Goal: Book appointment/travel/reservation

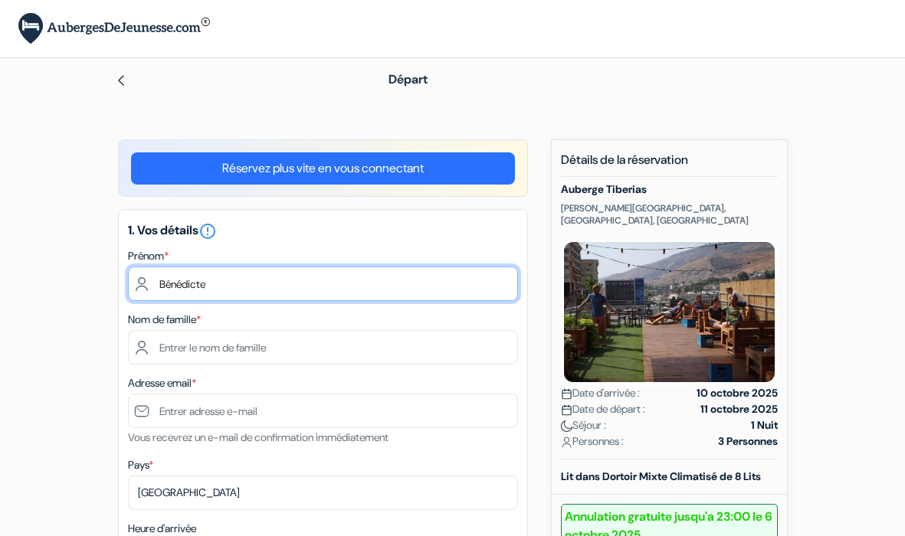
type input "Bénédicte"
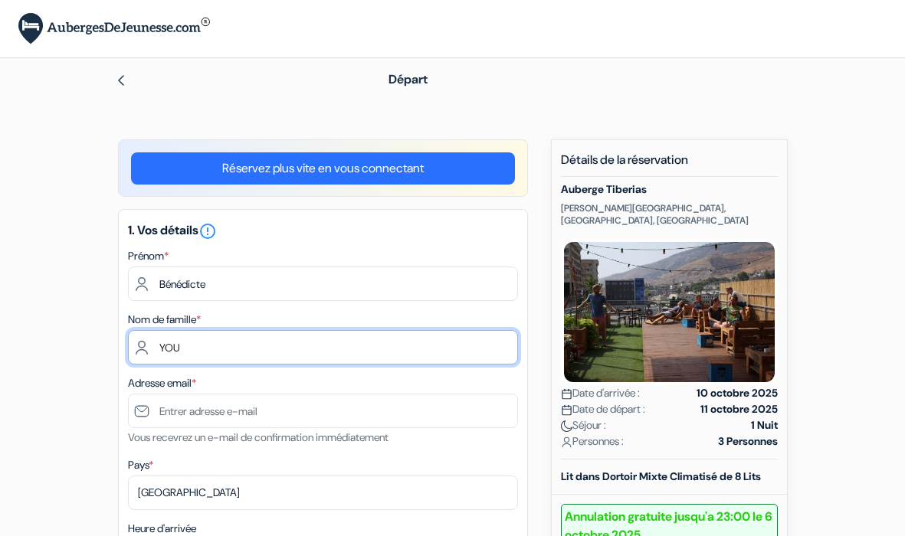
type input "YOU"
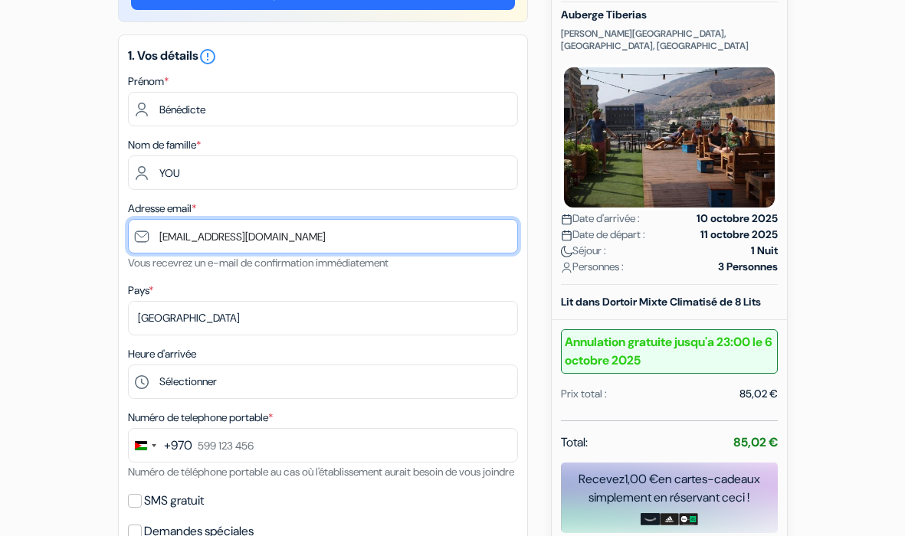
scroll to position [182, 0]
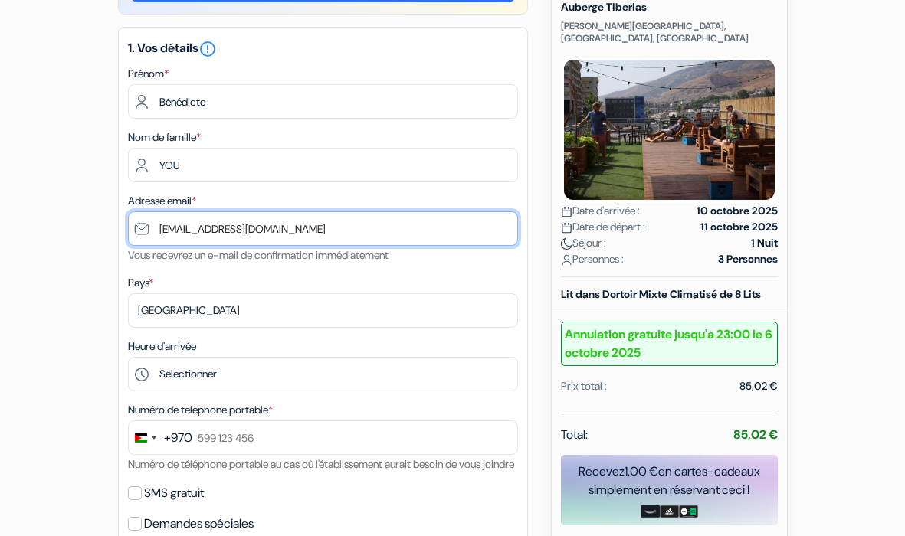
type input "[EMAIL_ADDRESS][DOMAIN_NAME]"
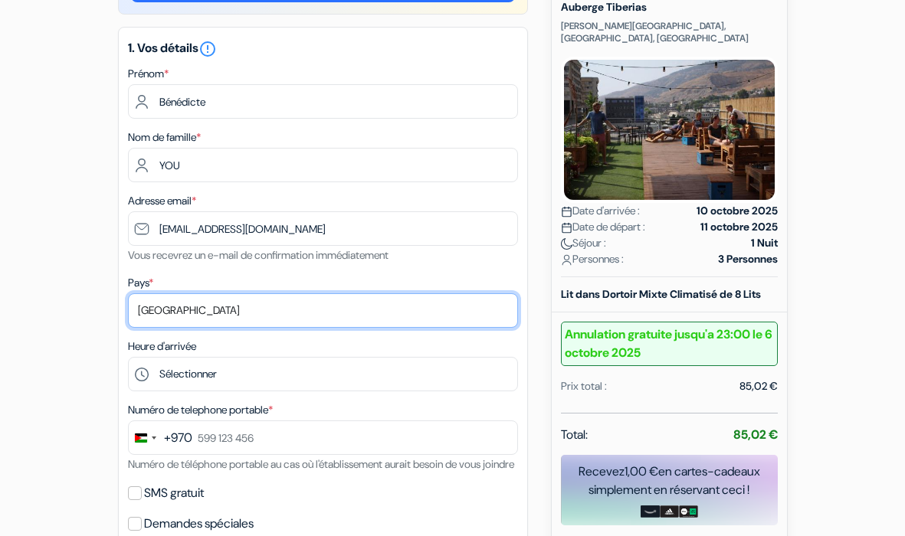
select select "il"
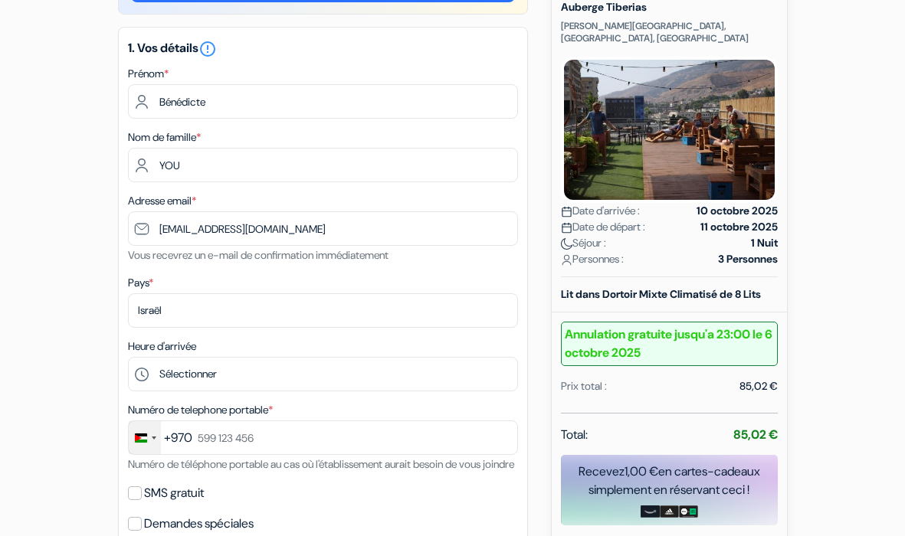
click at [152, 439] on div "Change country, selected Palestinian Territories (+970)" at bounding box center [154, 438] width 5 height 3
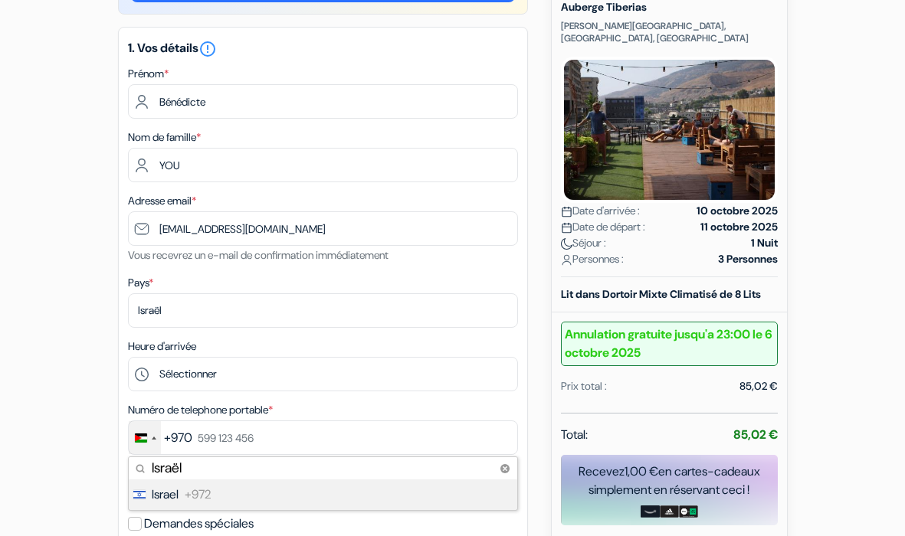
type input "Israël"
drag, startPoint x: 198, startPoint y: 493, endPoint x: 209, endPoint y: 495, distance: 11.6
click at [209, 495] on span "+972" at bounding box center [198, 495] width 26 height 18
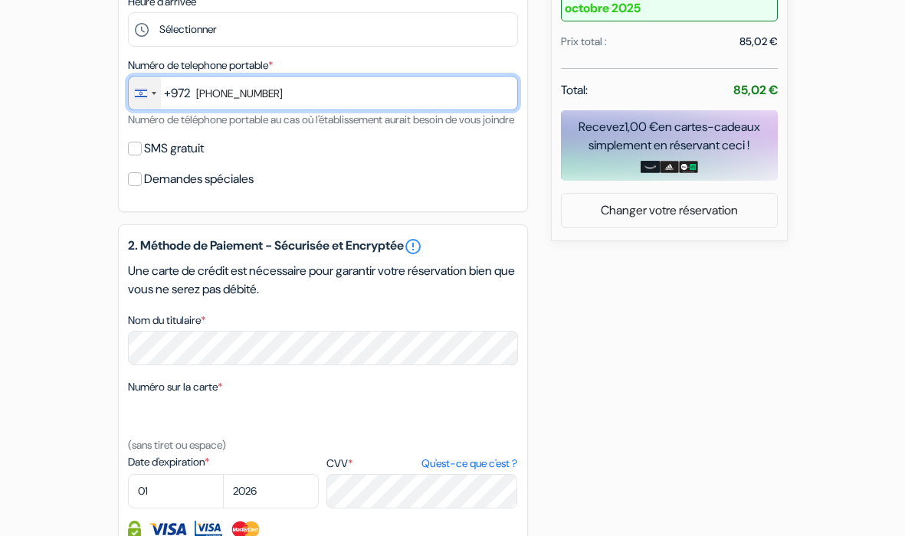
scroll to position [529, 0]
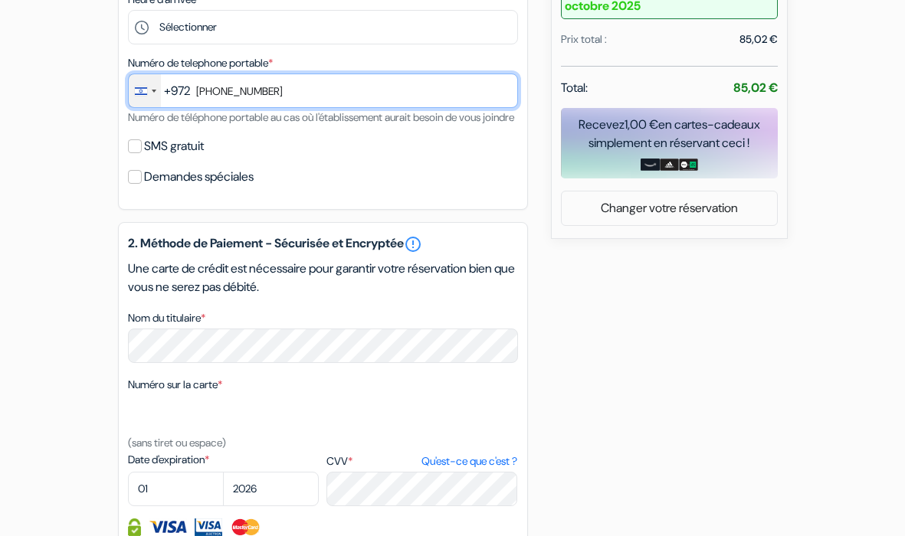
type input "[PHONE_NUMBER]"
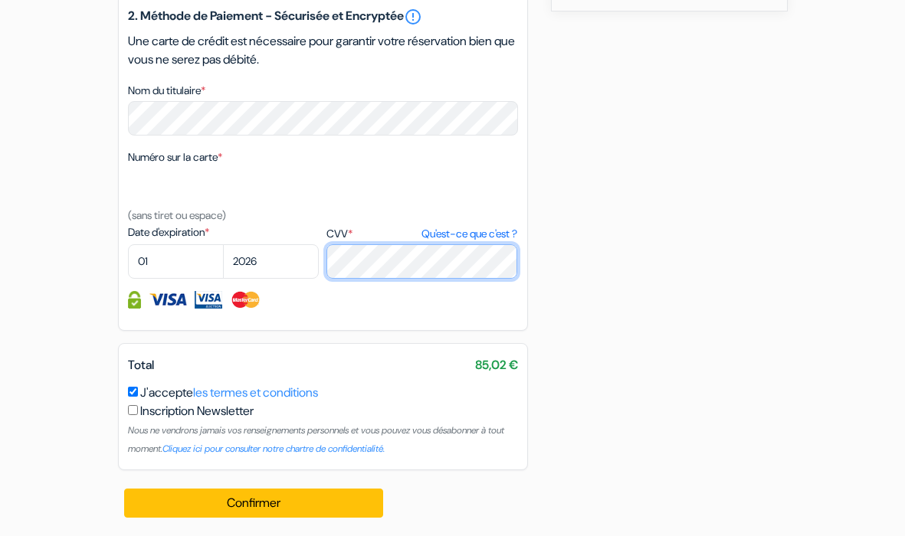
scroll to position [770, 0]
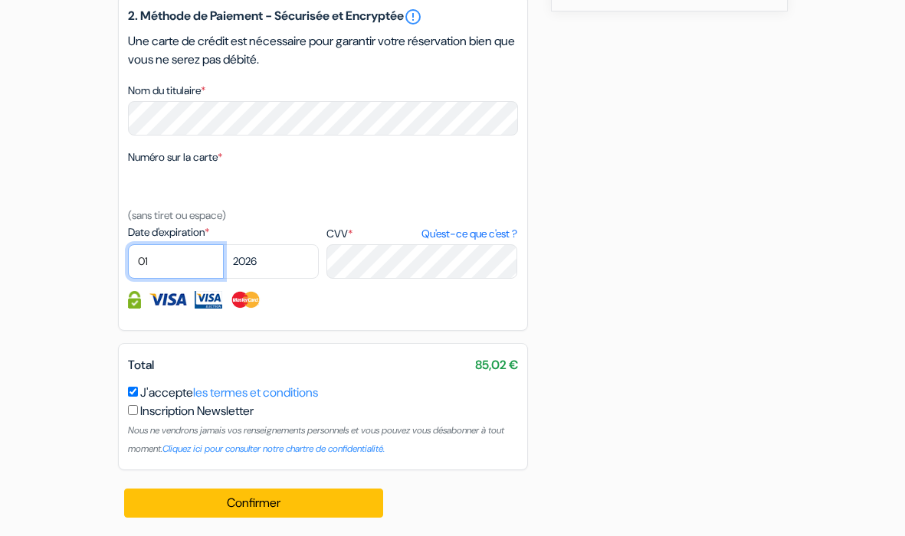
select select "02"
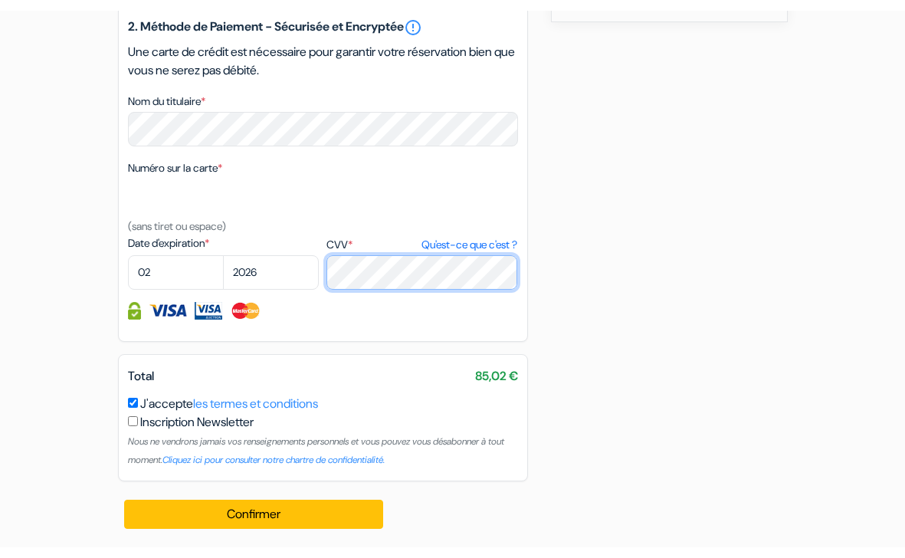
scroll to position [754, 0]
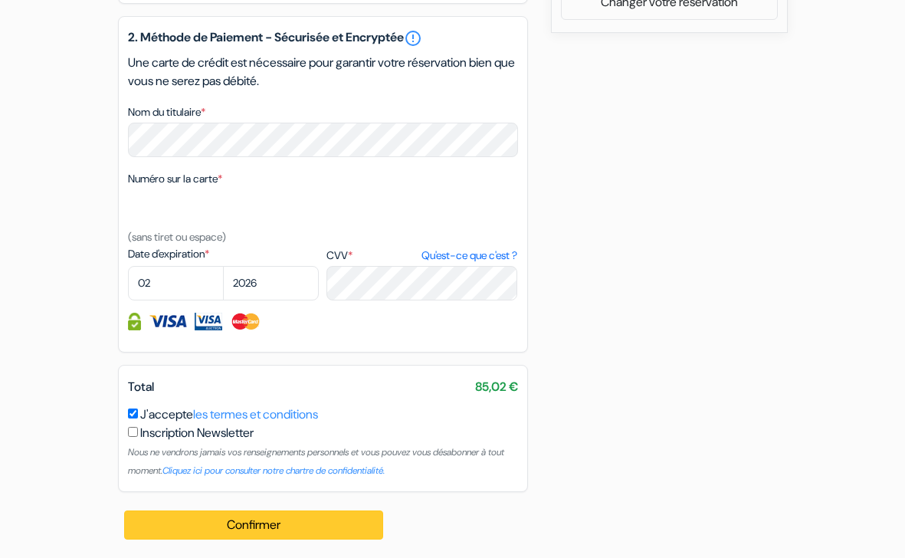
click at [261, 524] on button "Confirmer Loading..." at bounding box center [254, 524] width 260 height 29
click at [247, 530] on button "Confirmer Loading..." at bounding box center [254, 524] width 260 height 29
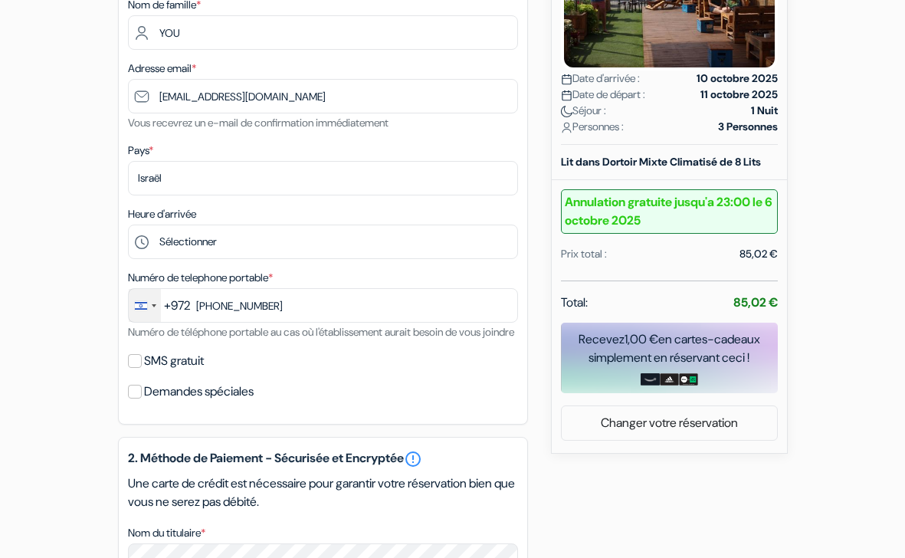
scroll to position [315, 0]
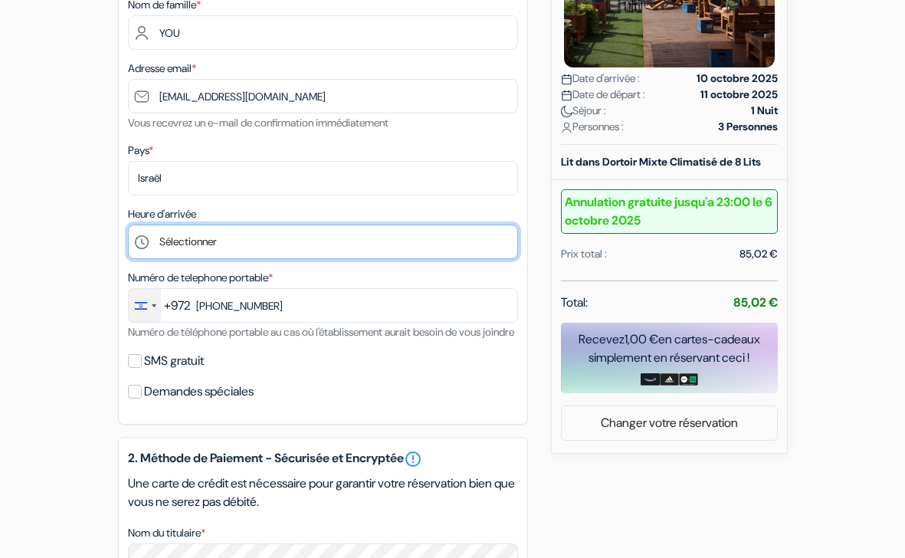
select select "18"
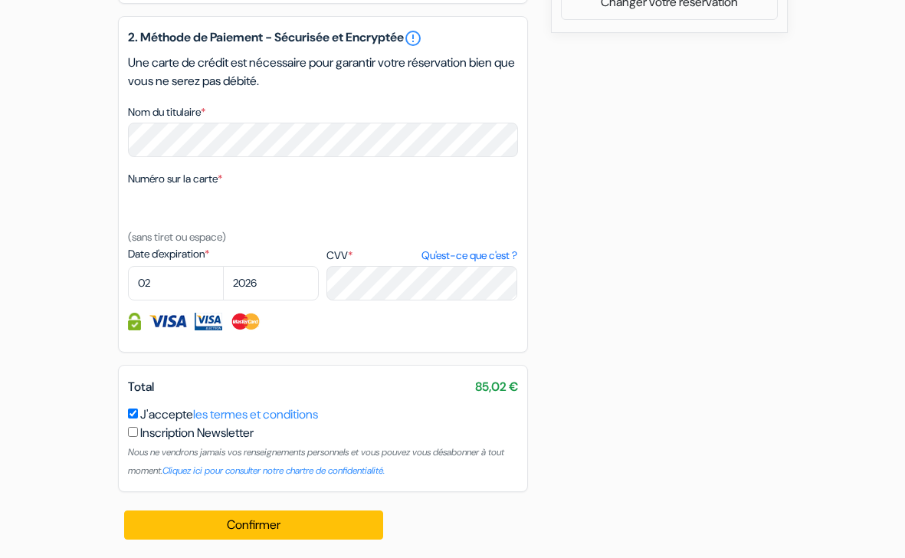
scroll to position [754, 0]
click at [274, 520] on button "Confirmer Loading..." at bounding box center [254, 524] width 260 height 29
click at [187, 523] on button "Confirmer Loading..." at bounding box center [254, 524] width 260 height 29
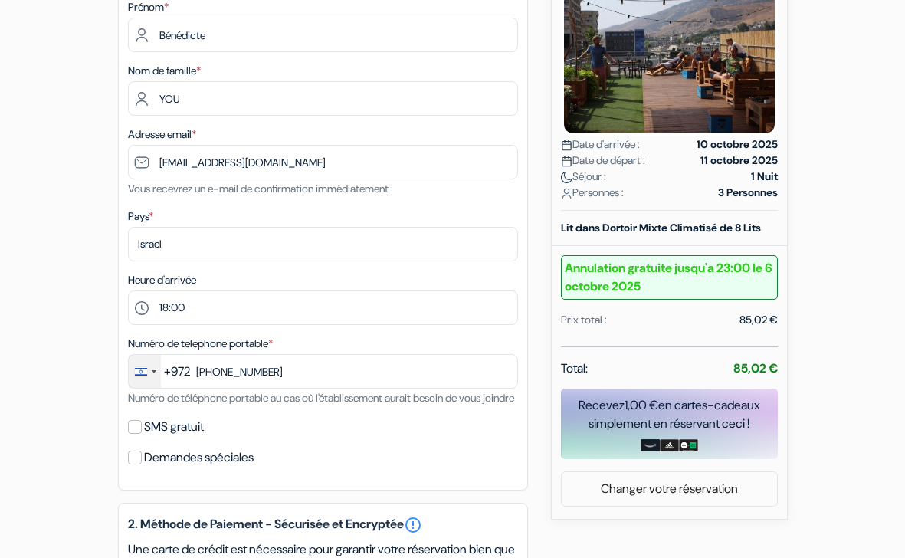
scroll to position [139, 0]
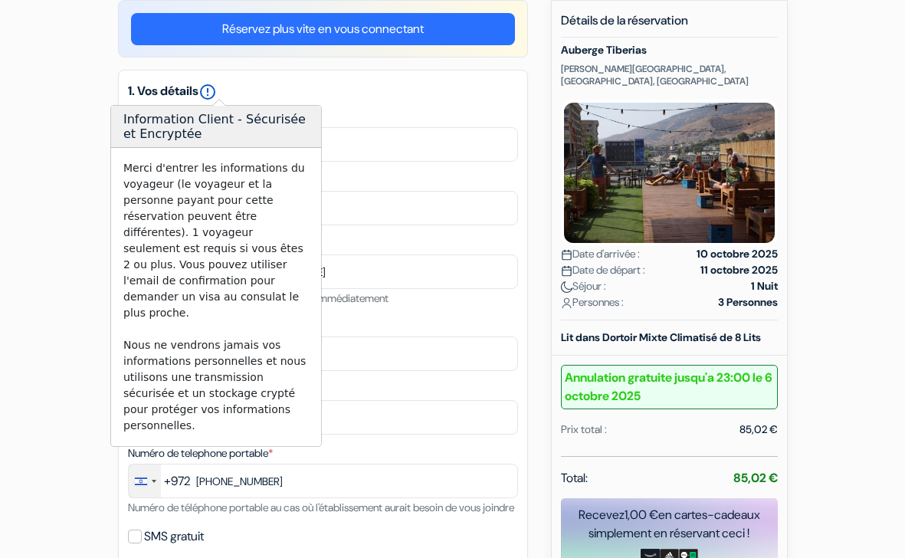
click at [215, 93] on icon "error_outline" at bounding box center [207, 92] width 18 height 18
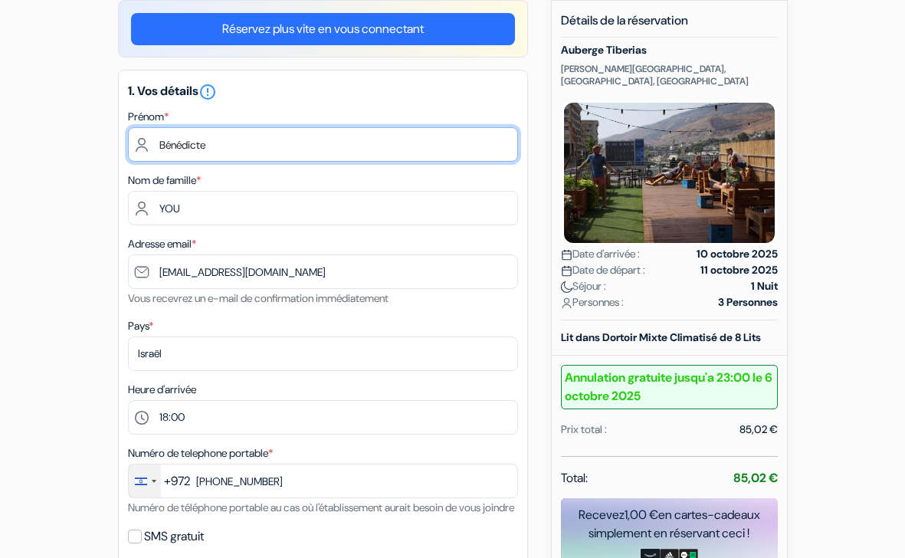
click at [355, 161] on input "Bénédicte" at bounding box center [323, 144] width 390 height 34
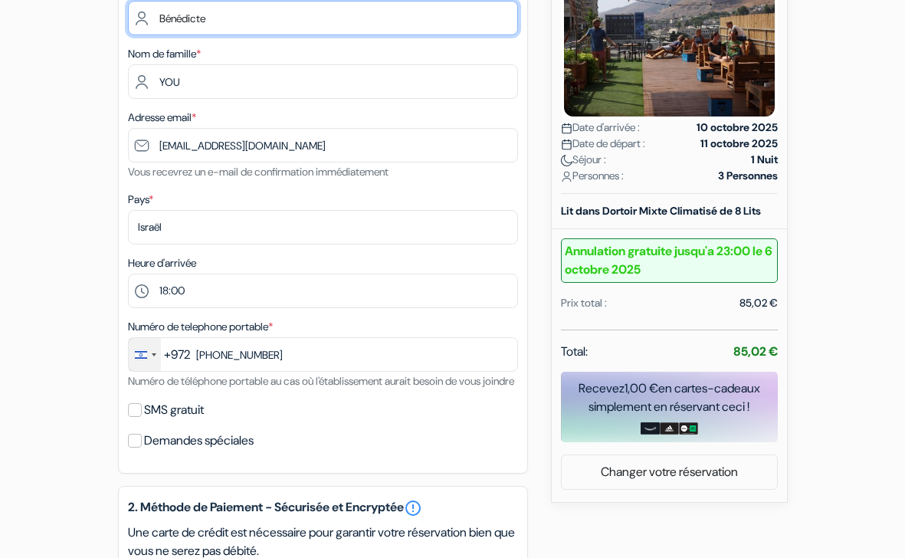
scroll to position [267, 0]
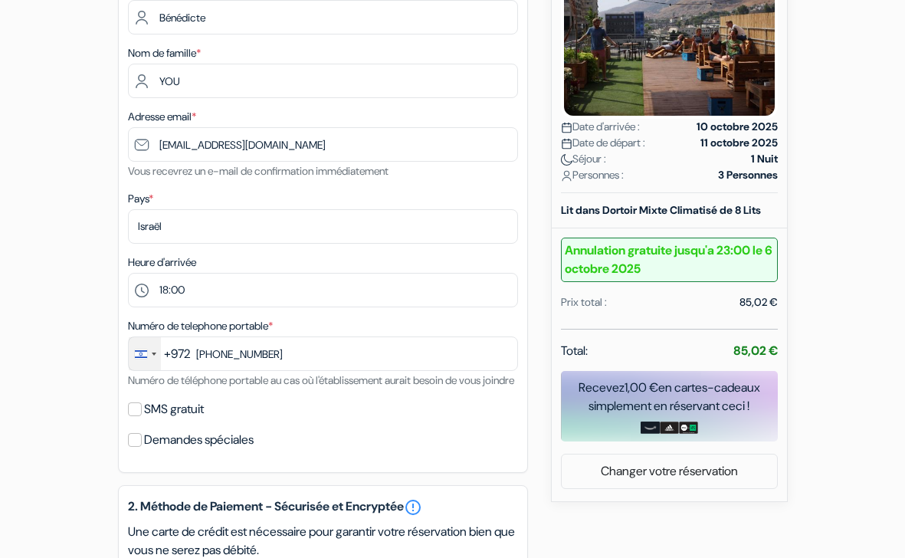
click at [136, 416] on input "SMS gratuit" at bounding box center [135, 409] width 14 height 14
checkbox input "true"
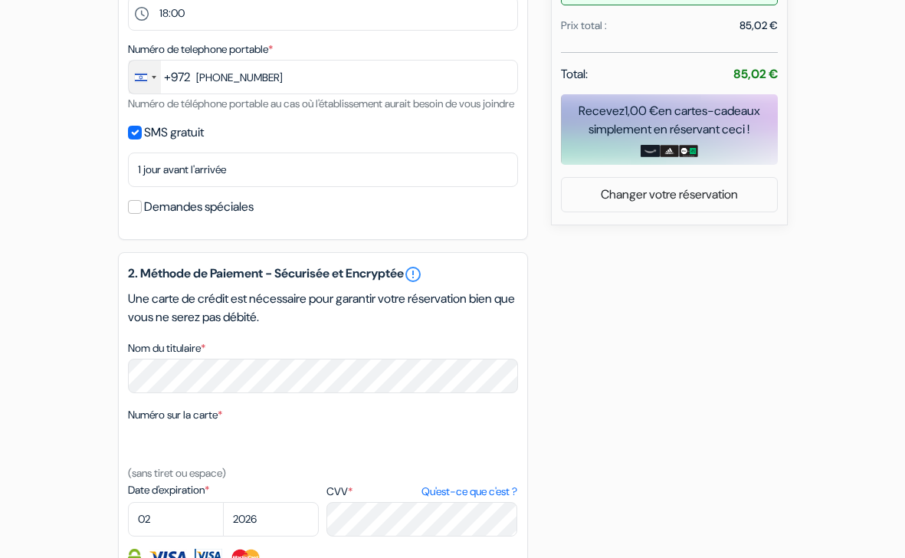
scroll to position [545, 0]
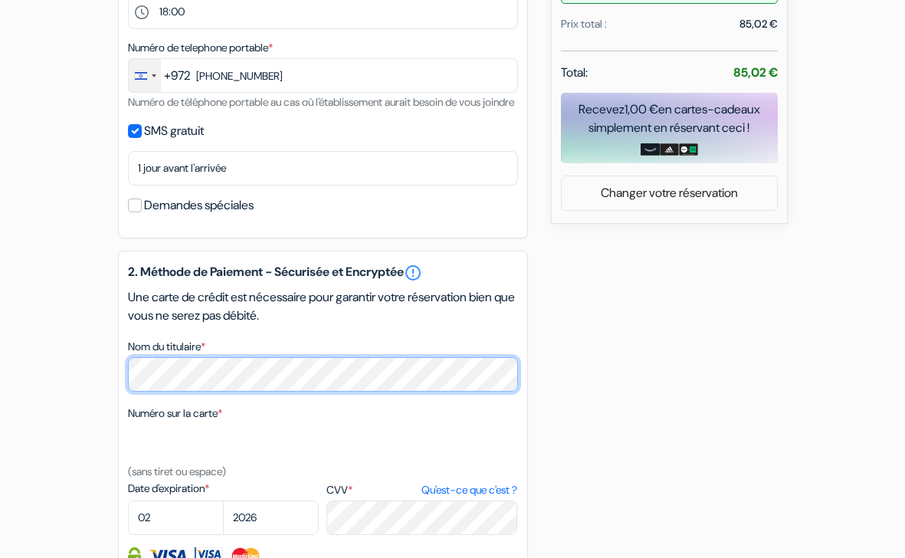
click at [118, 384] on div "2. Méthode de Paiement - Sécurisée et Encryptée error_outline Une carte de créd…" at bounding box center [323, 419] width 410 height 336
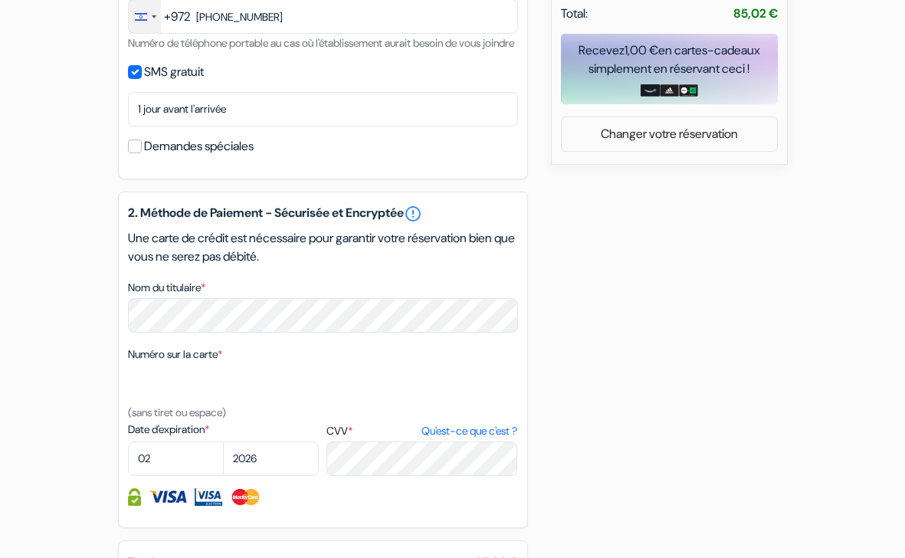
scroll to position [604, 0]
click at [305, 421] on div "Numéro sur la carte * (sans tiret ou espace)" at bounding box center [323, 383] width 390 height 77
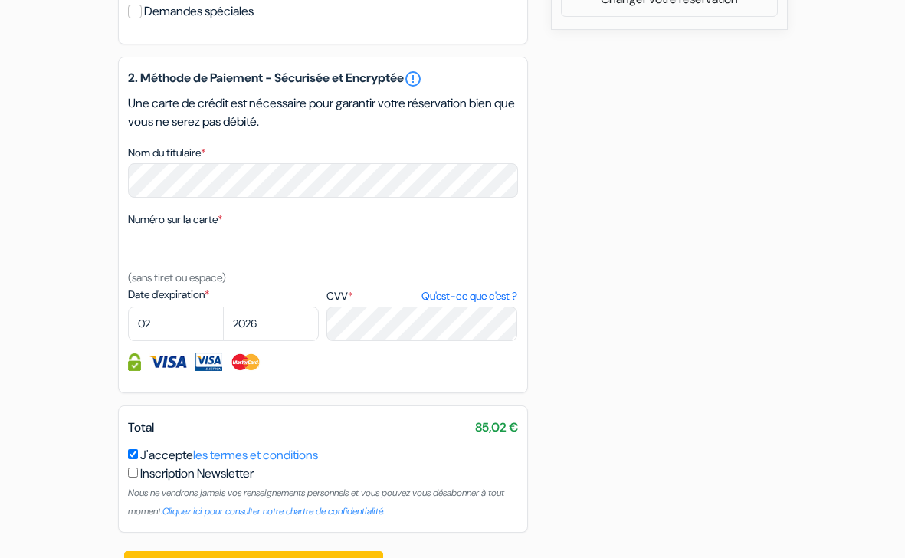
scroll to position [765, 0]
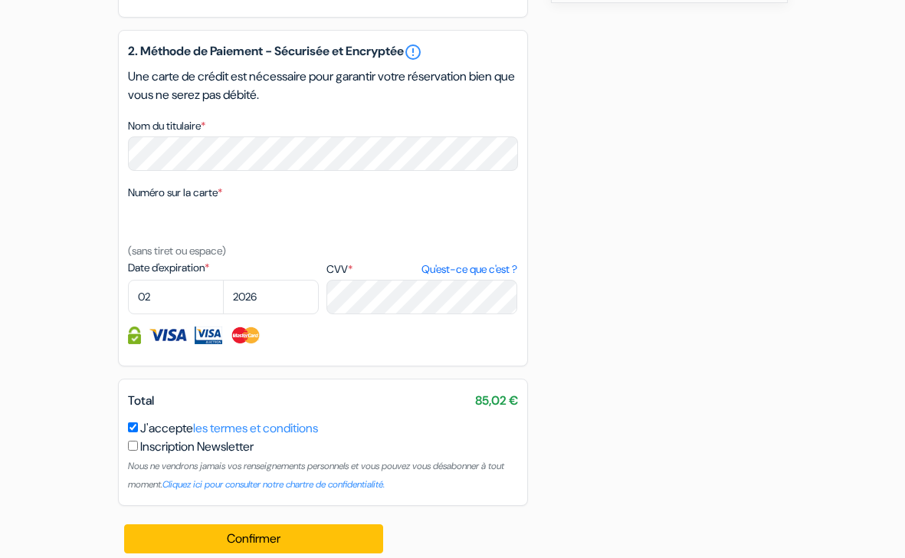
click at [129, 432] on input "J'accepte les termes et conditions" at bounding box center [133, 427] width 10 height 10
checkbox input "true"
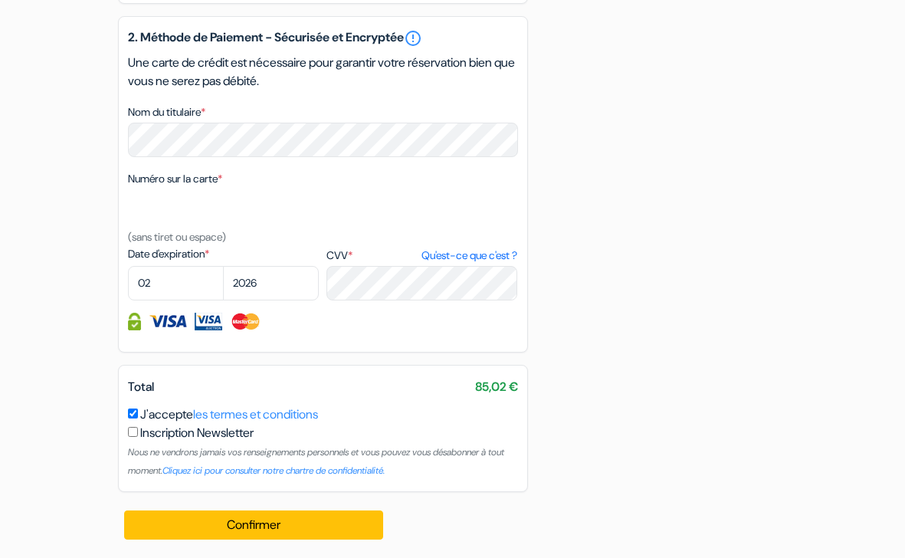
scroll to position [798, 0]
click at [215, 522] on button "Confirmer Loading..." at bounding box center [254, 524] width 260 height 29
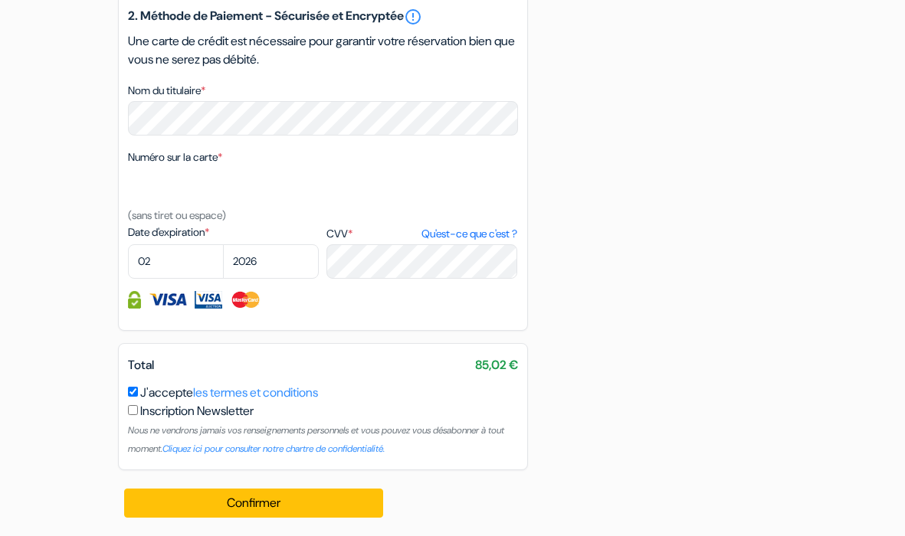
scroll to position [819, 0]
click at [131, 414] on input "checkbox" at bounding box center [133, 410] width 10 height 10
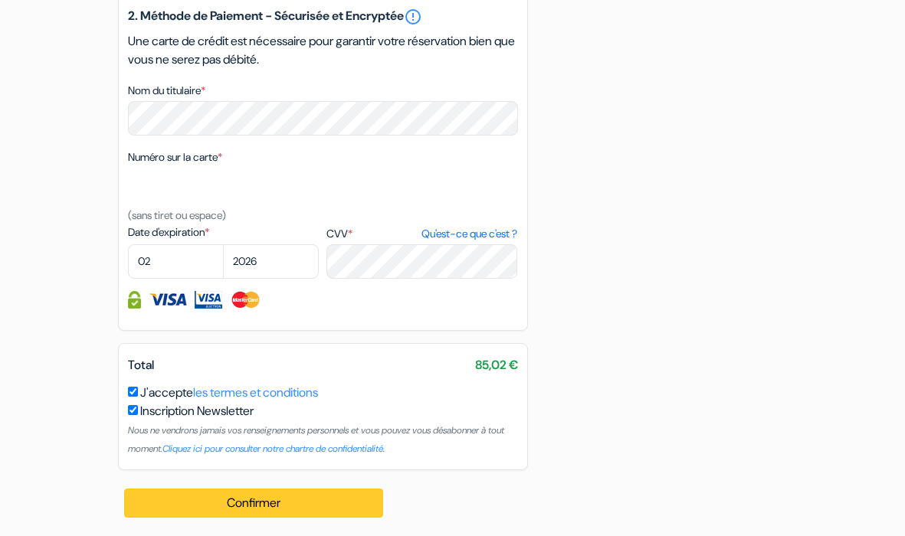
click at [217, 508] on button "Confirmer Loading..." at bounding box center [254, 503] width 260 height 29
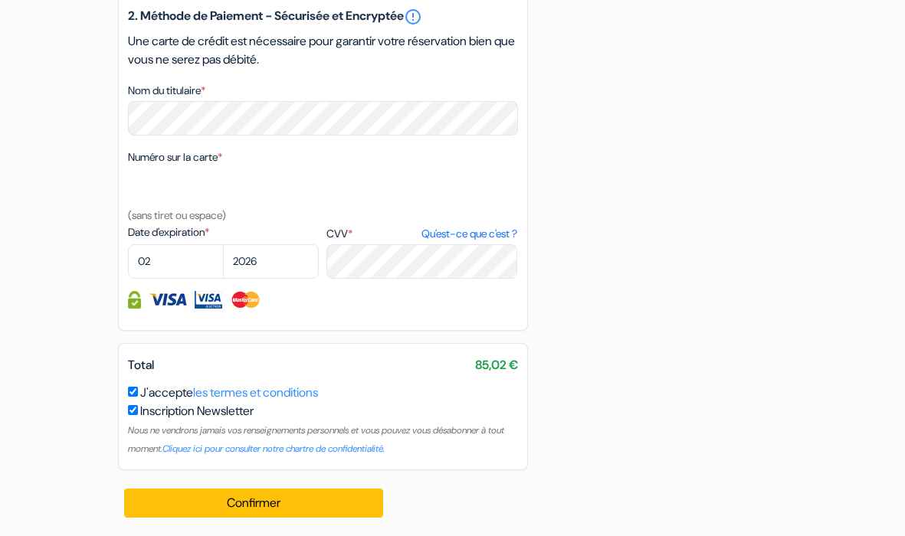
click at [132, 414] on input "checkbox" at bounding box center [133, 410] width 10 height 10
checkbox input "false"
click at [166, 303] on img at bounding box center [168, 300] width 38 height 18
click at [215, 303] on img at bounding box center [209, 300] width 28 height 18
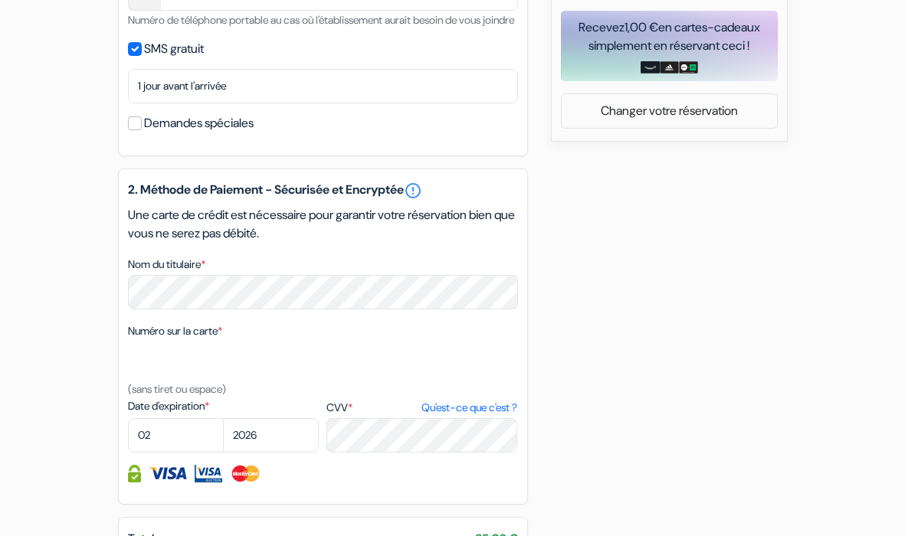
scroll to position [509, 0]
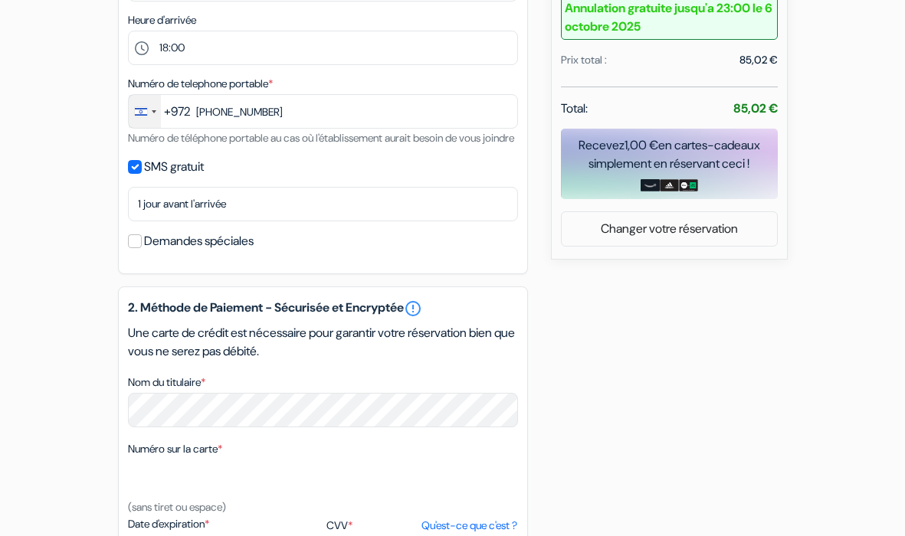
click at [136, 248] on input "Demandes spéciales" at bounding box center [135, 241] width 14 height 14
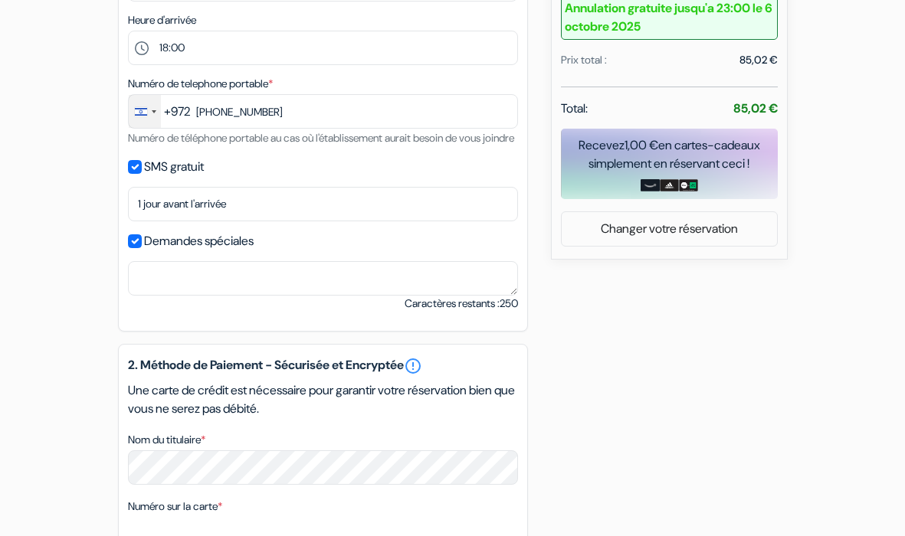
click at [136, 248] on input "Demandes spéciales" at bounding box center [135, 241] width 14 height 14
checkbox input "false"
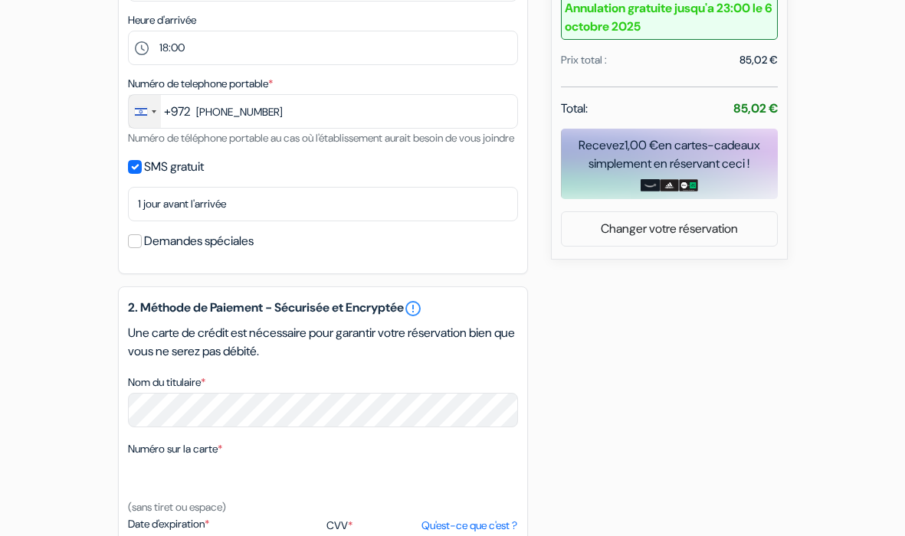
click at [133, 174] on input "SMS gratuit" at bounding box center [135, 167] width 14 height 14
checkbox input "false"
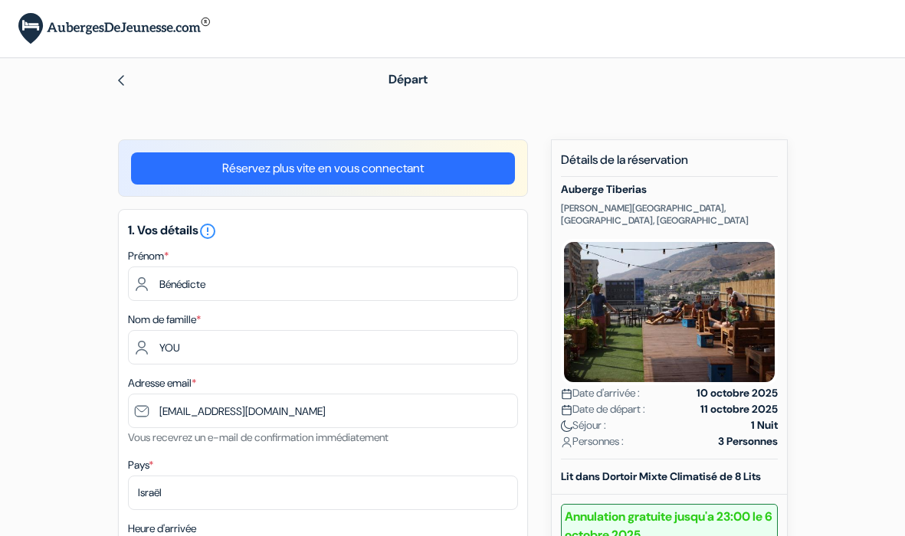
scroll to position [0, 0]
click at [223, 168] on link "Réservez plus vite en vous connectant" at bounding box center [323, 168] width 384 height 32
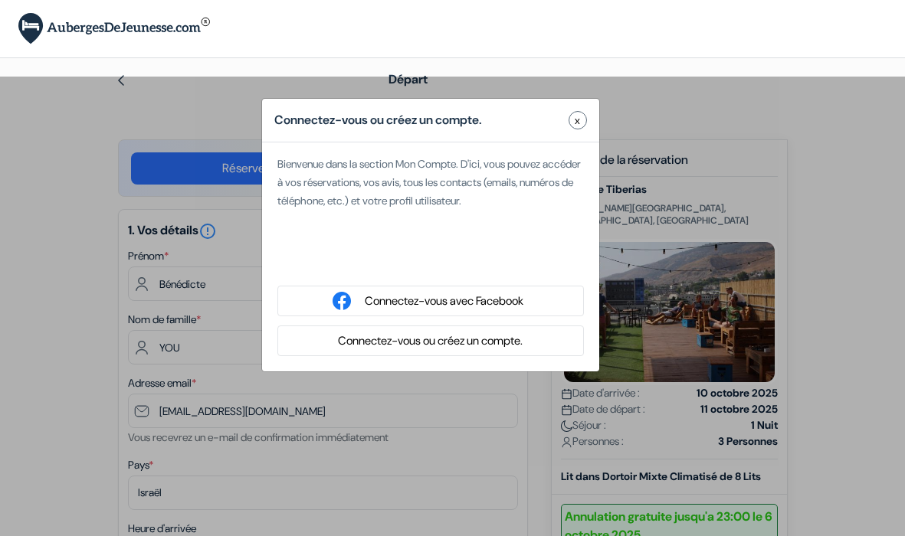
click at [480, 262] on div "Se connecter avec Google. S'ouvre dans un nouvel onglet." at bounding box center [430, 261] width 306 height 34
click at [573, 120] on button "x" at bounding box center [577, 120] width 18 height 18
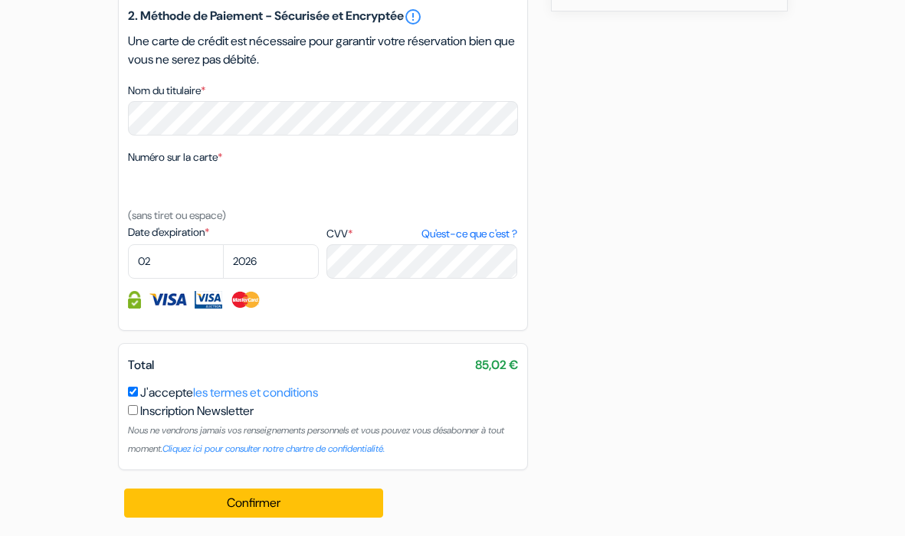
scroll to position [775, 0]
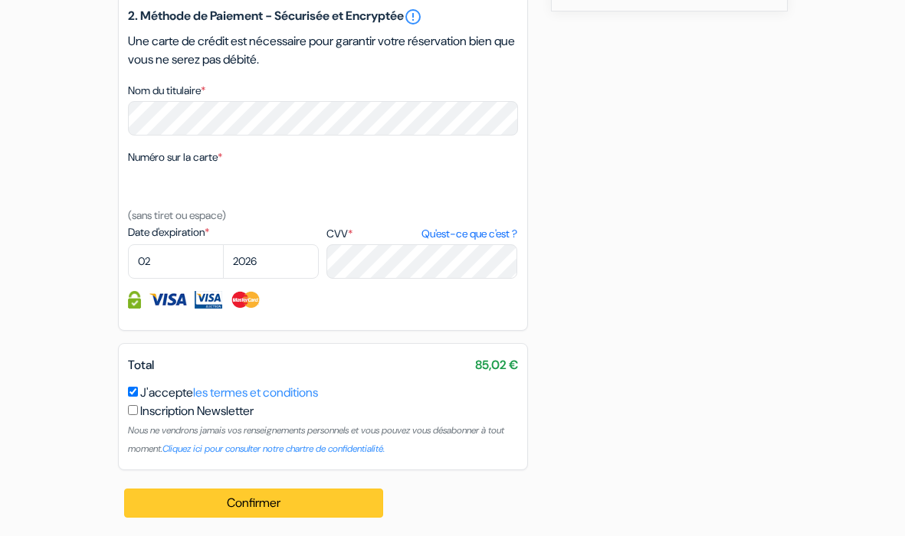
click at [230, 511] on button "Confirmer Loading..." at bounding box center [254, 503] width 260 height 29
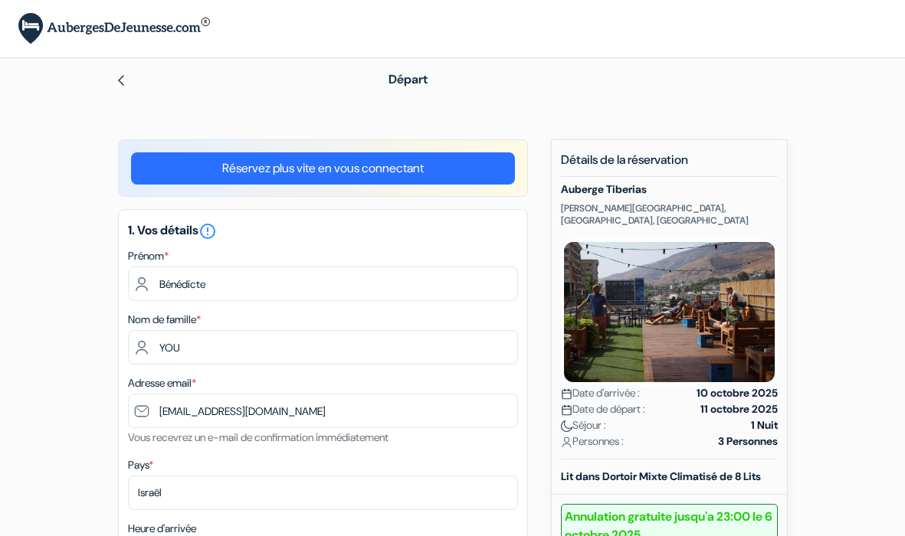
scroll to position [0, 0]
click at [298, 169] on link "Réservez plus vite en vous connectant" at bounding box center [323, 168] width 384 height 32
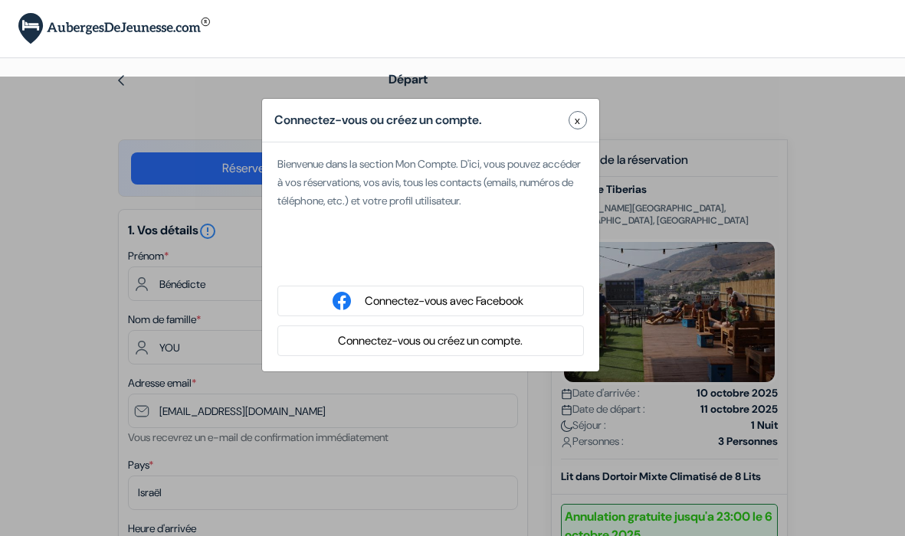
click at [332, 267] on div "Se connecter avec Google. S'ouvre dans un nouvel onglet." at bounding box center [430, 261] width 306 height 34
type input "[PERSON_NAME]"
type input "[EMAIL_ADDRESS][DOMAIN_NAME]"
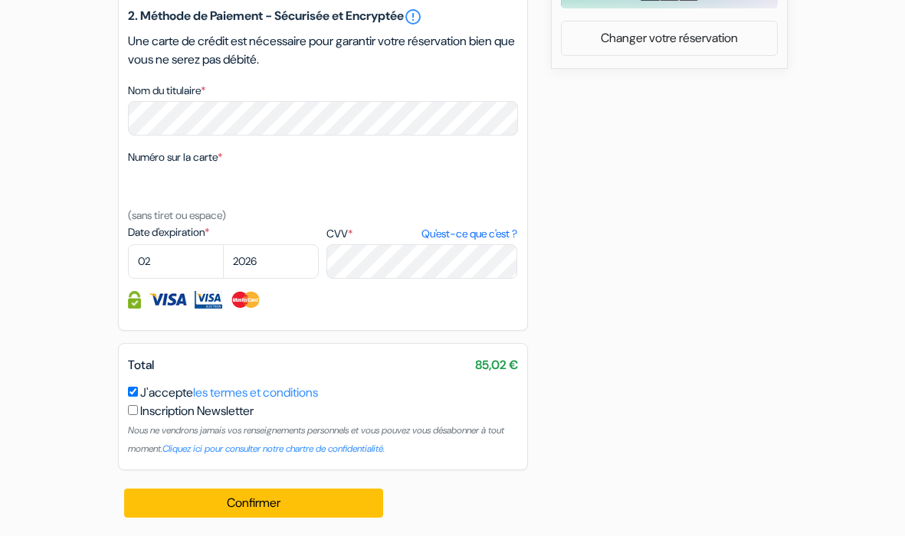
scroll to position [718, 0]
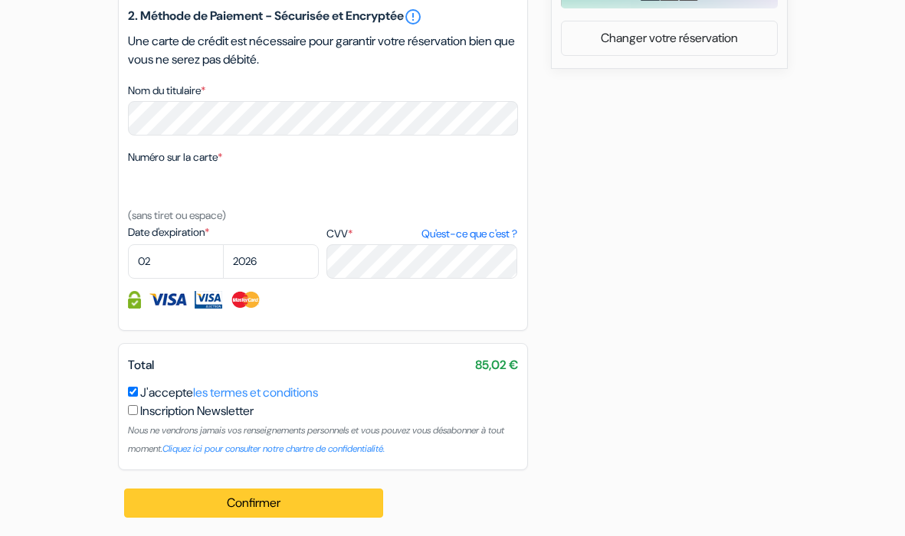
click at [221, 497] on button "Confirmer Loading..." at bounding box center [254, 503] width 260 height 29
click at [264, 503] on button "Confirmer Loading..." at bounding box center [254, 503] width 260 height 29
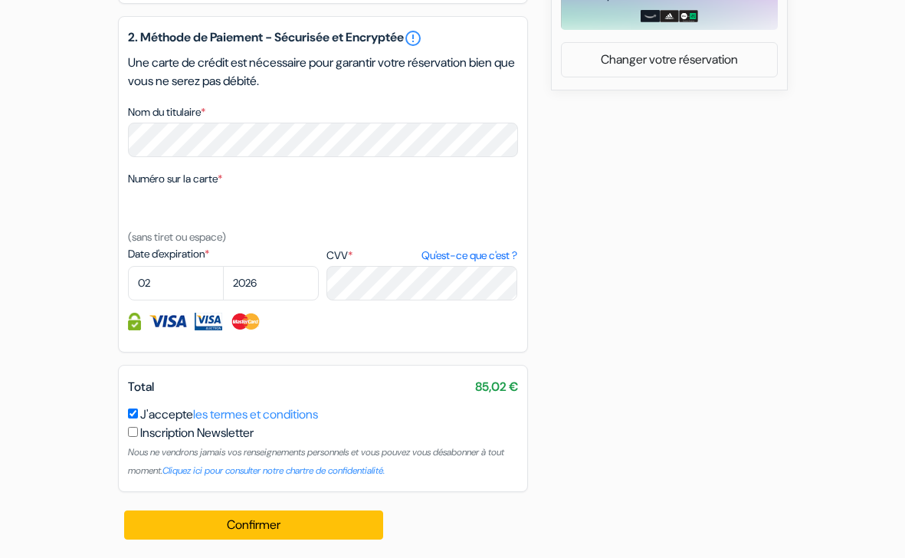
scroll to position [696, 0]
click at [437, 257] on link "Qu'est-ce que c'est ?" at bounding box center [469, 255] width 96 height 16
click at [266, 237] on div "Numéro sur la carte * (sans tiret ou espace)" at bounding box center [323, 207] width 390 height 77
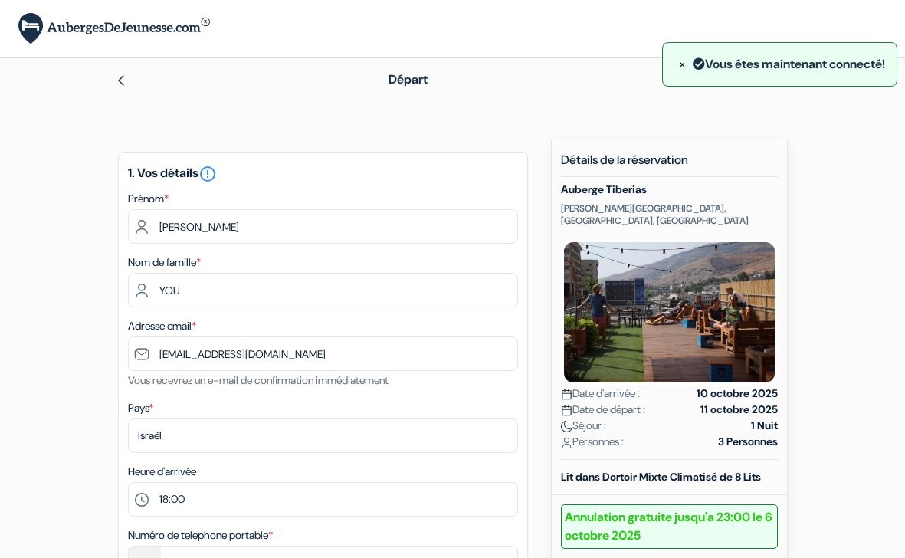
scroll to position [621, 0]
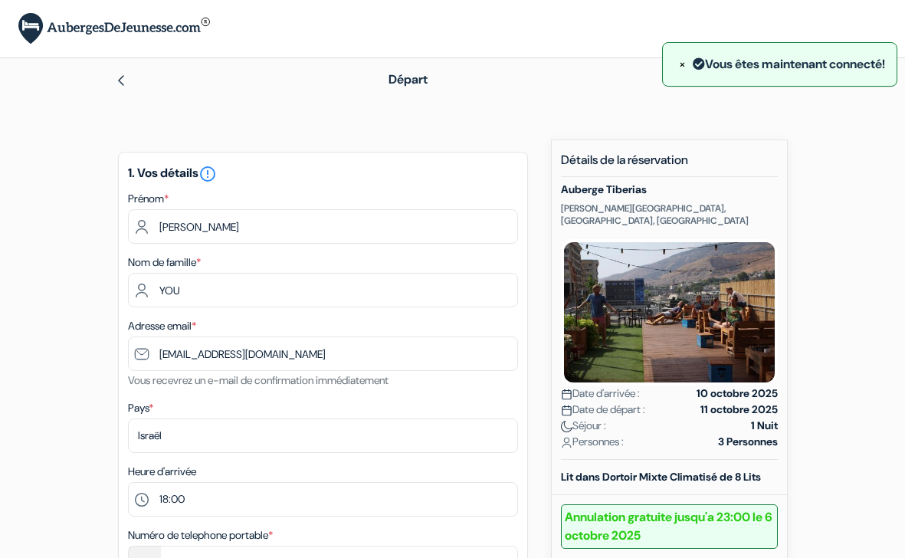
scroll to position [0, 0]
click at [169, 28] on img at bounding box center [114, 28] width 192 height 31
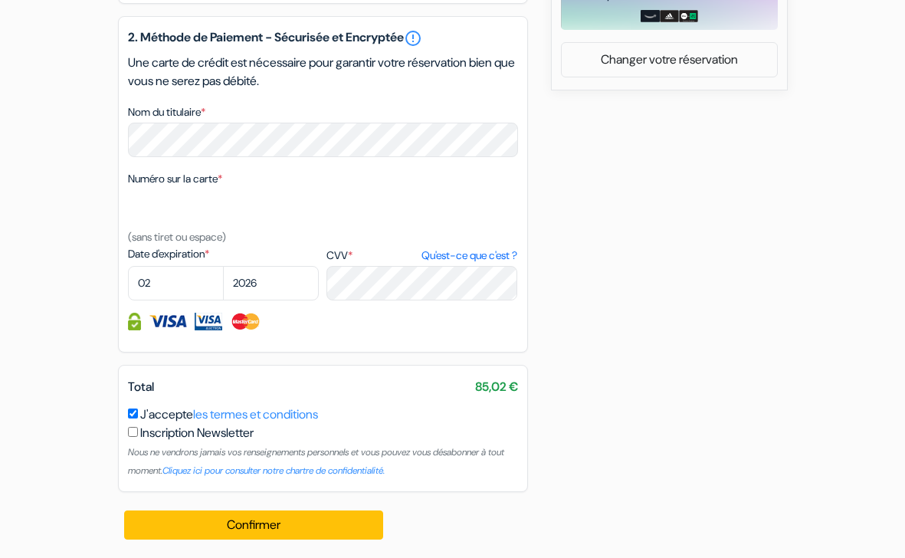
scroll to position [696, 0]
